Goal: Check status

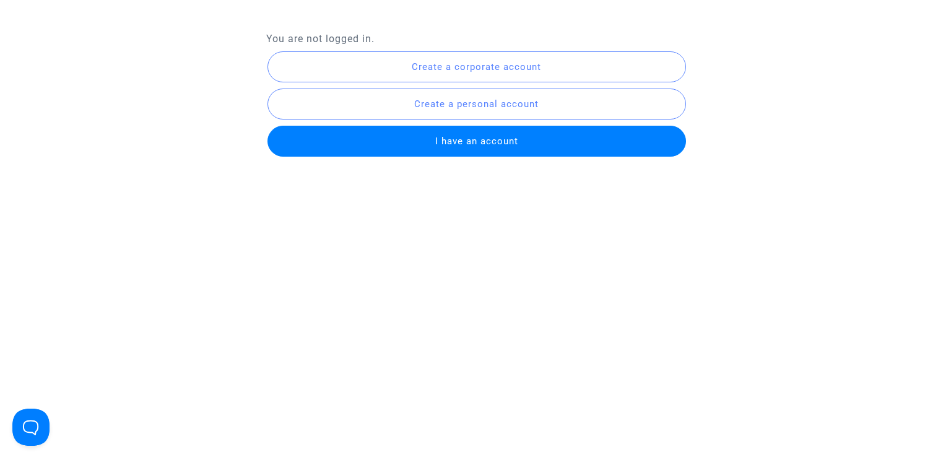
drag, startPoint x: 0, startPoint y: 0, endPoint x: 457, endPoint y: 145, distance: 479.5
click at [457, 145] on span "I have an account" at bounding box center [476, 141] width 83 height 11
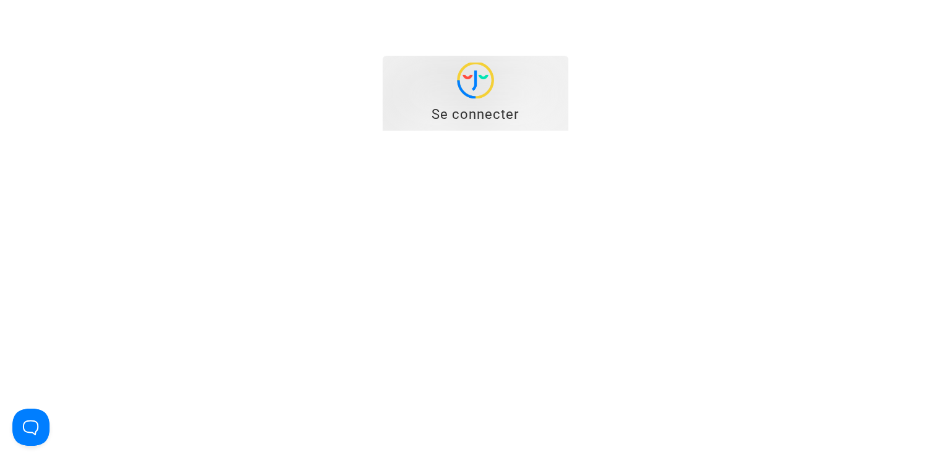
type input "[EMAIL_ADDRESS][DOMAIN_NAME]"
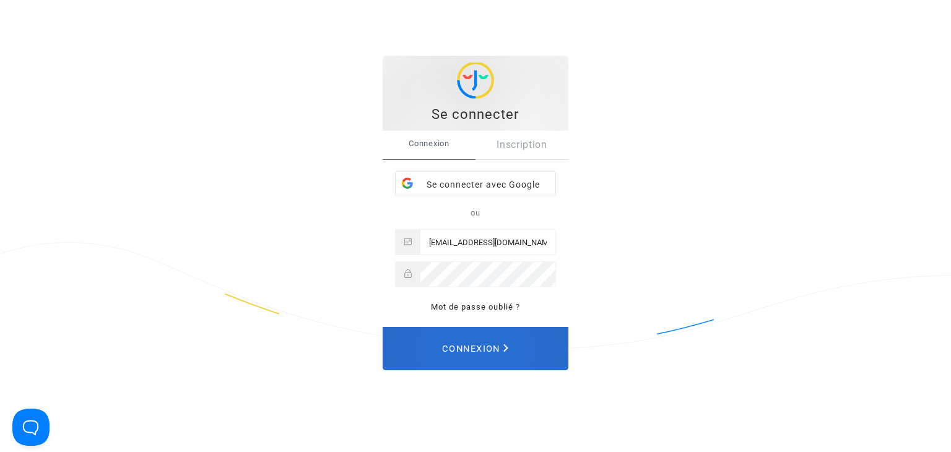
click at [471, 352] on span "Connexion" at bounding box center [475, 348] width 66 height 27
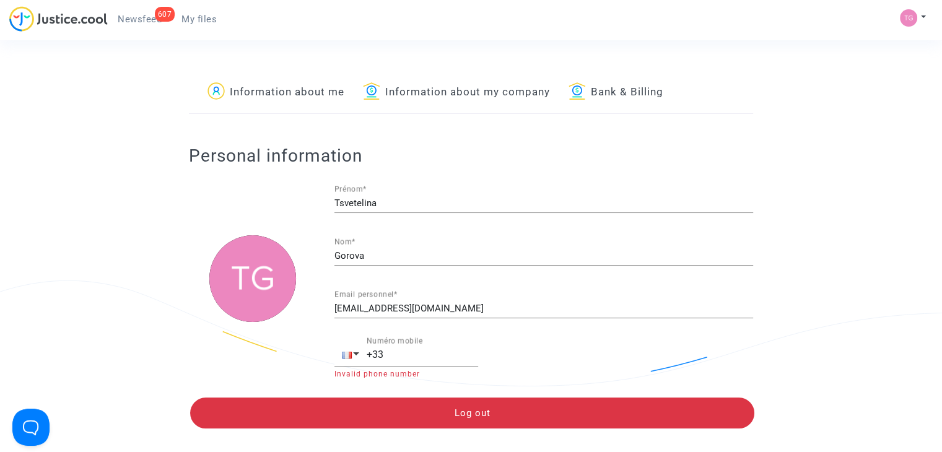
click at [144, 15] on span "Newsfeed" at bounding box center [140, 19] width 44 height 11
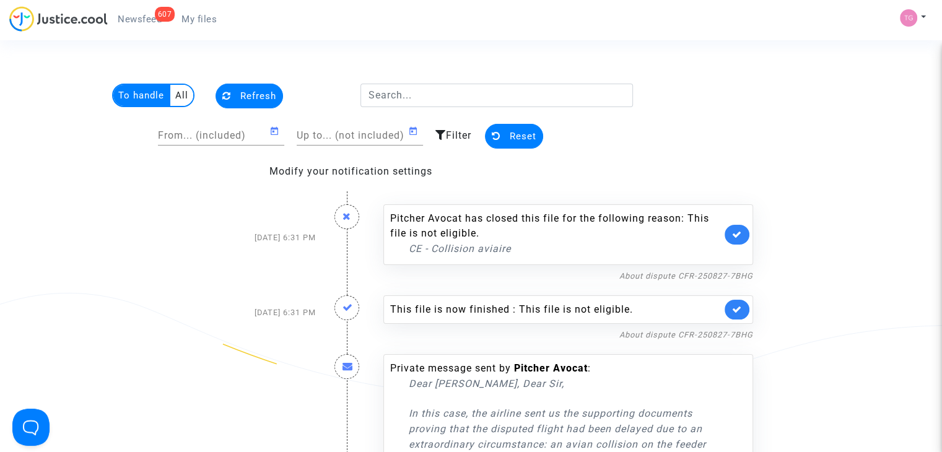
click at [193, 15] on span "My files" at bounding box center [198, 19] width 35 height 11
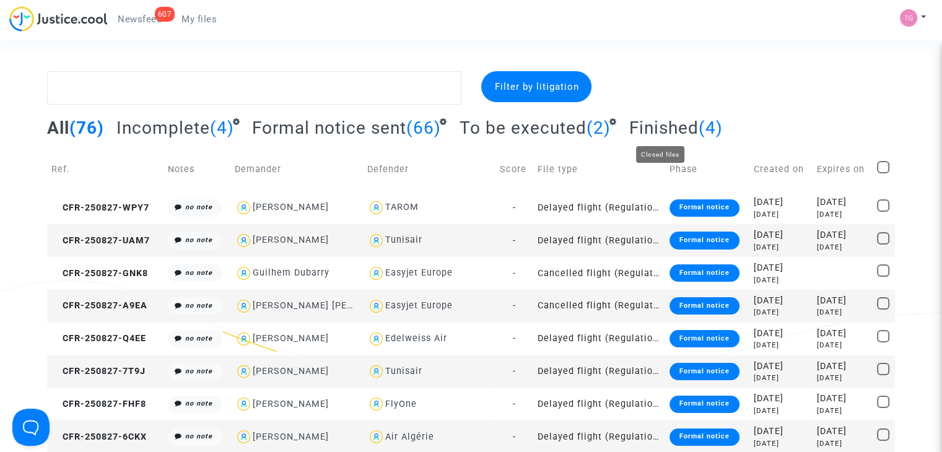
click at [666, 124] on span "Finished" at bounding box center [662, 128] width 69 height 20
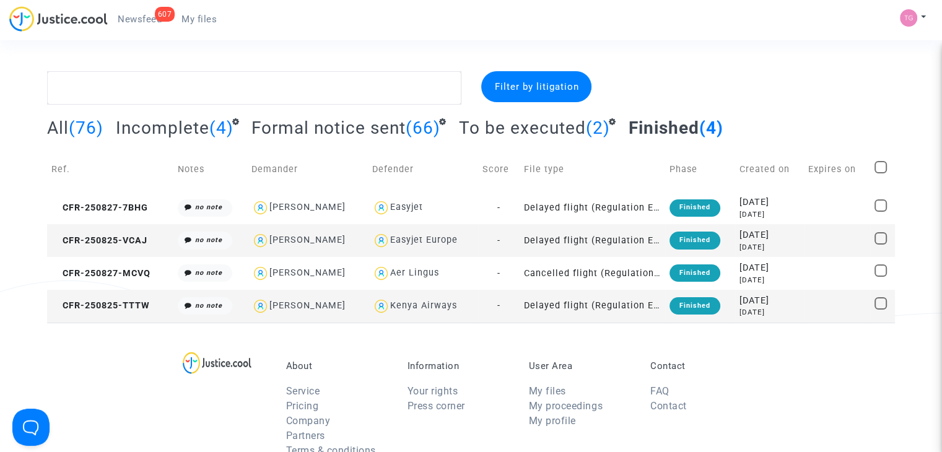
click at [69, 118] on span "(76)" at bounding box center [86, 128] width 35 height 20
click at [620, 208] on td "Delayed flight (Regulation EC 261/2004)" at bounding box center [591, 207] width 145 height 33
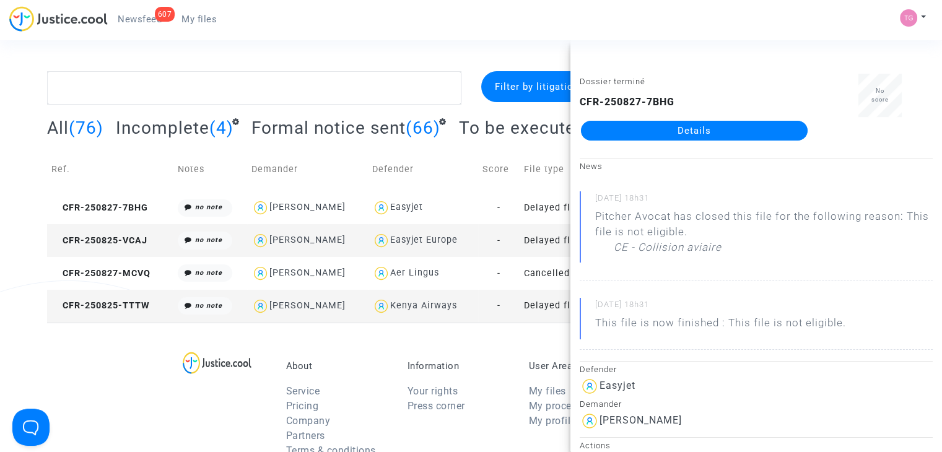
click at [472, 158] on td "Defender" at bounding box center [423, 169] width 110 height 44
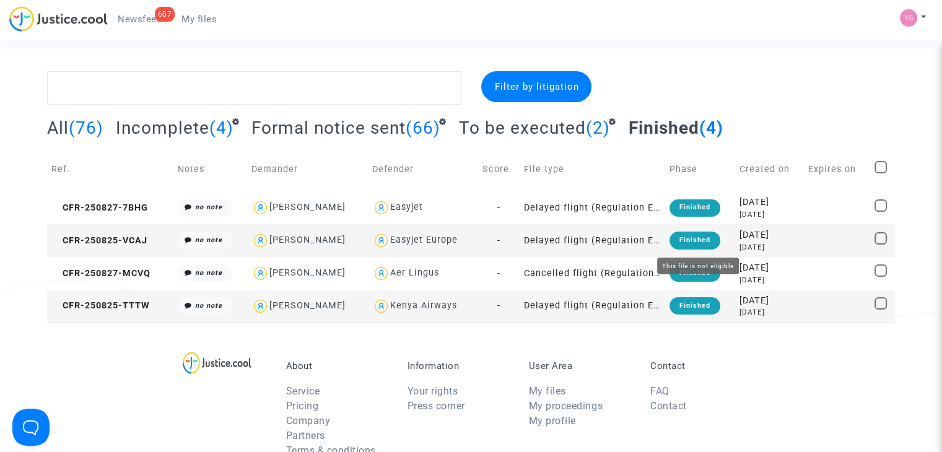
click at [701, 240] on div "Finished" at bounding box center [694, 240] width 51 height 17
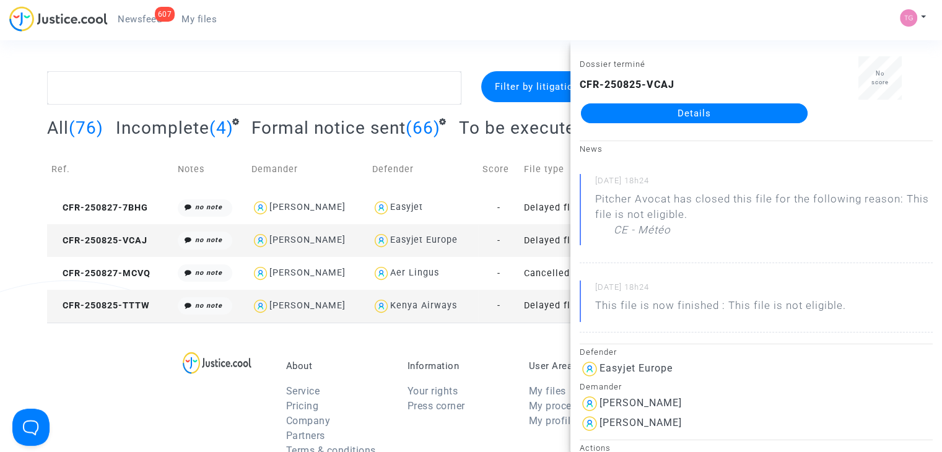
scroll to position [19, 0]
click at [519, 220] on td "-" at bounding box center [498, 207] width 41 height 33
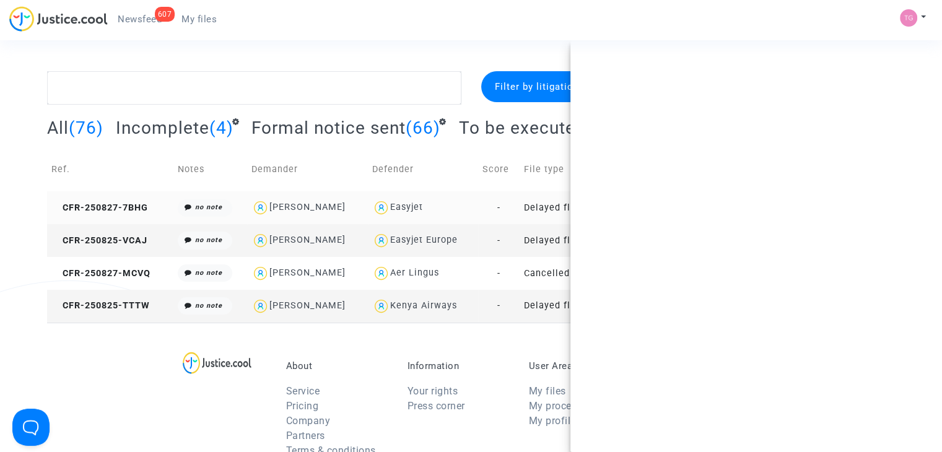
scroll to position [0, 0]
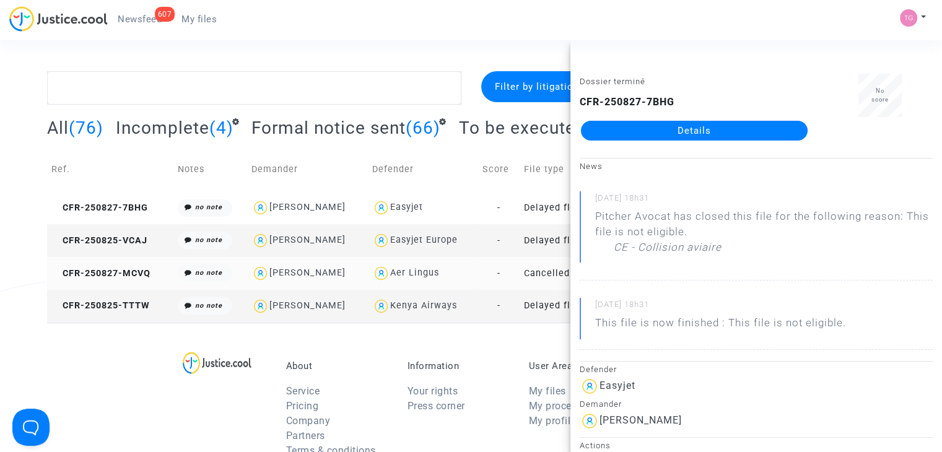
click at [536, 273] on td "Cancelled flight (Regulation EC 261/2004)" at bounding box center [591, 273] width 145 height 33
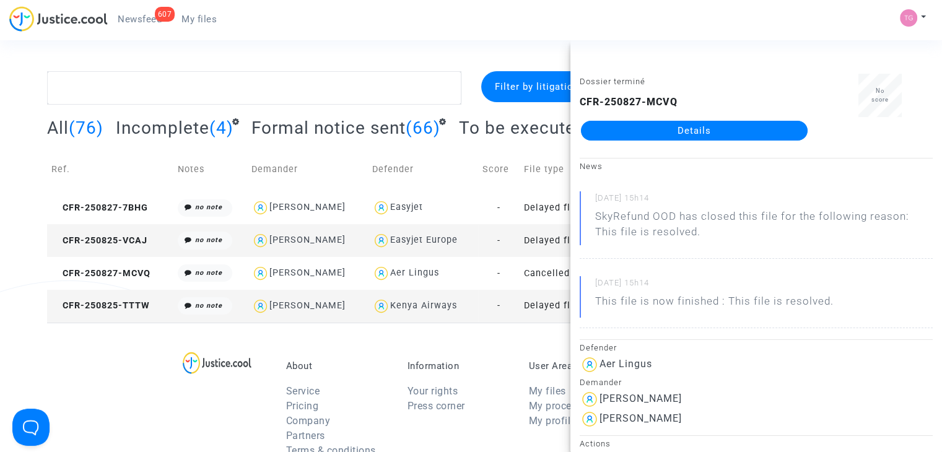
click at [529, 298] on td "Delayed flight (Regulation EC 261/2004)" at bounding box center [591, 306] width 145 height 33
click at [499, 154] on td "Score" at bounding box center [498, 169] width 41 height 44
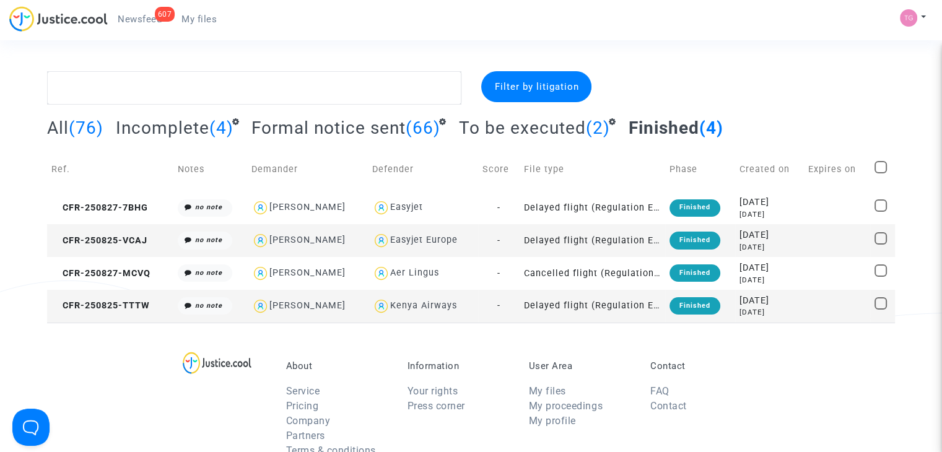
click at [55, 127] on span "All" at bounding box center [58, 128] width 22 height 20
